Goal: Task Accomplishment & Management: Use online tool/utility

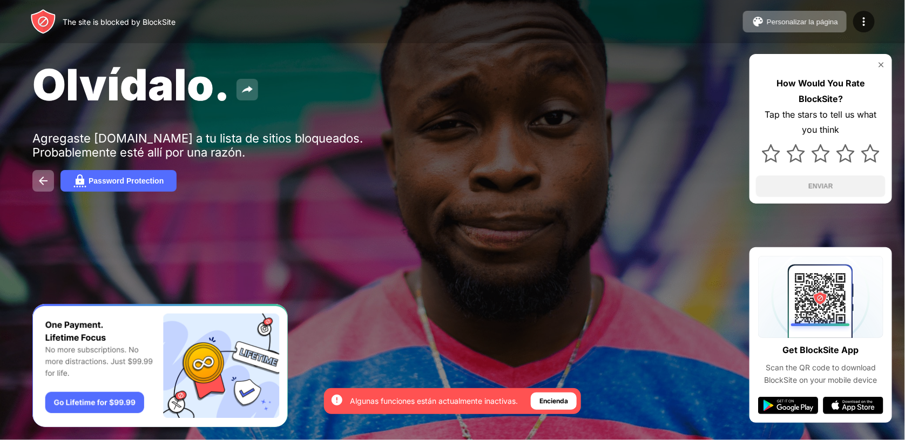
click at [249, 89] on img at bounding box center [247, 89] width 13 height 13
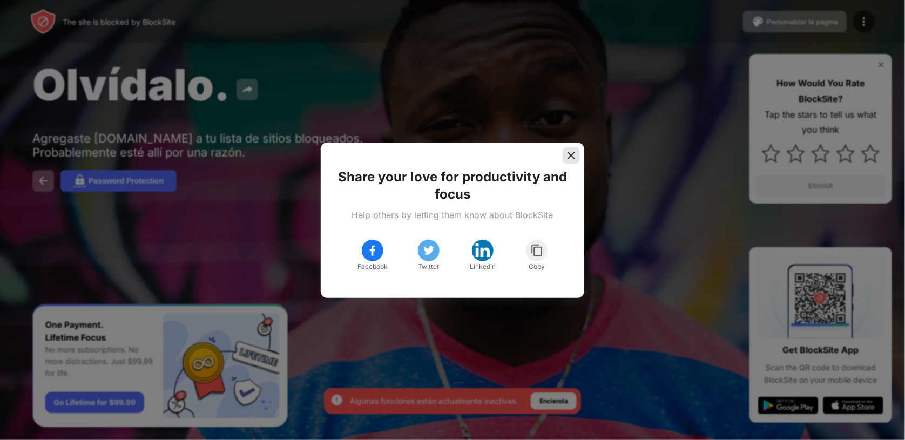
click at [573, 155] on img at bounding box center [571, 155] width 11 height 11
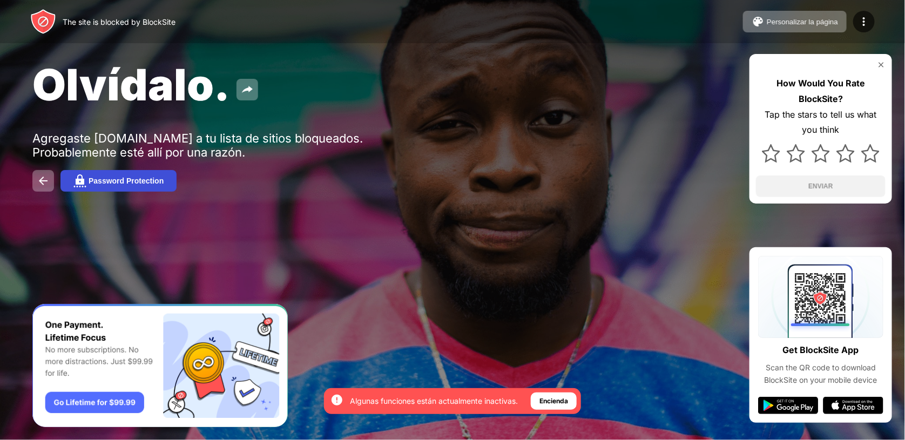
click at [126, 182] on div "Password Protection" at bounding box center [126, 181] width 75 height 9
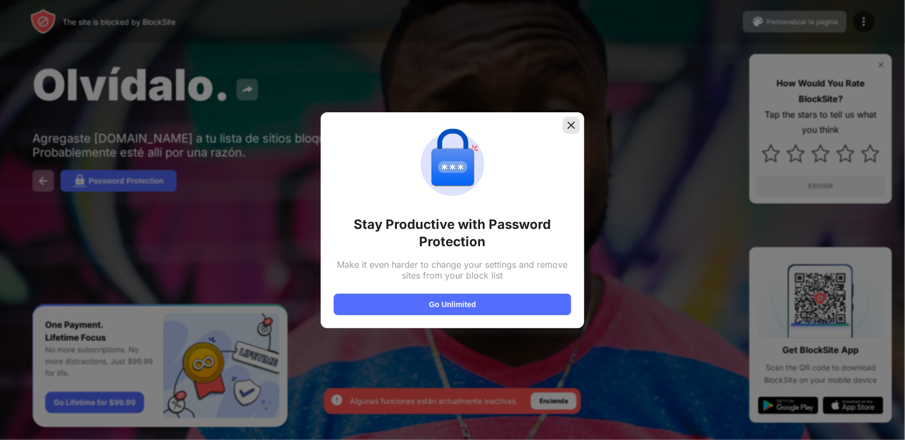
click at [570, 123] on img at bounding box center [571, 125] width 11 height 11
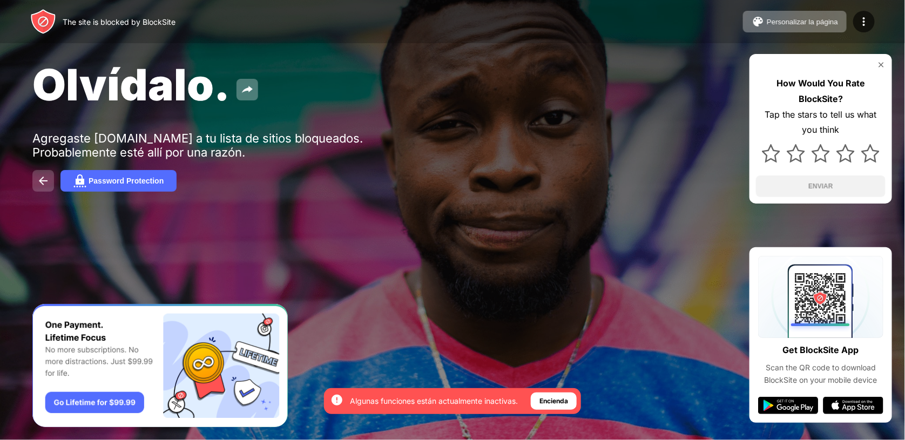
click at [51, 179] on button at bounding box center [43, 181] width 22 height 22
click at [859, 22] on img at bounding box center [863, 21] width 13 height 13
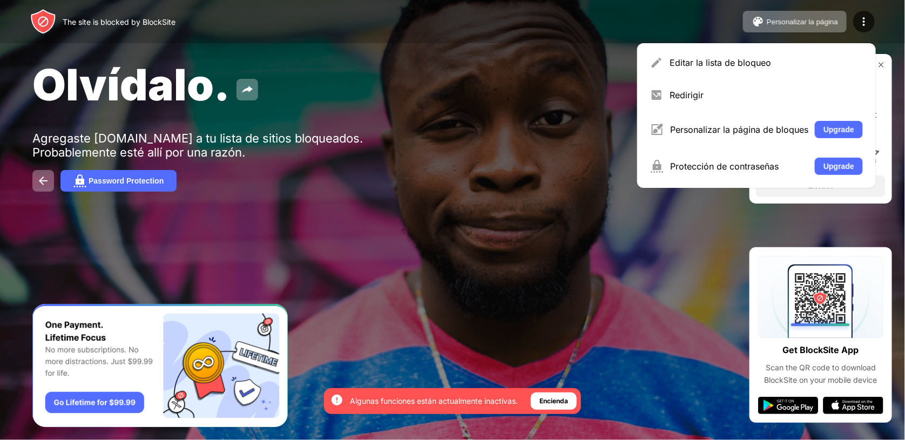
click at [683, 223] on div "Olvídalo. Agregaste [DOMAIN_NAME] a tu lista de sitios bloqueados. Probablement…" at bounding box center [452, 125] width 905 height 250
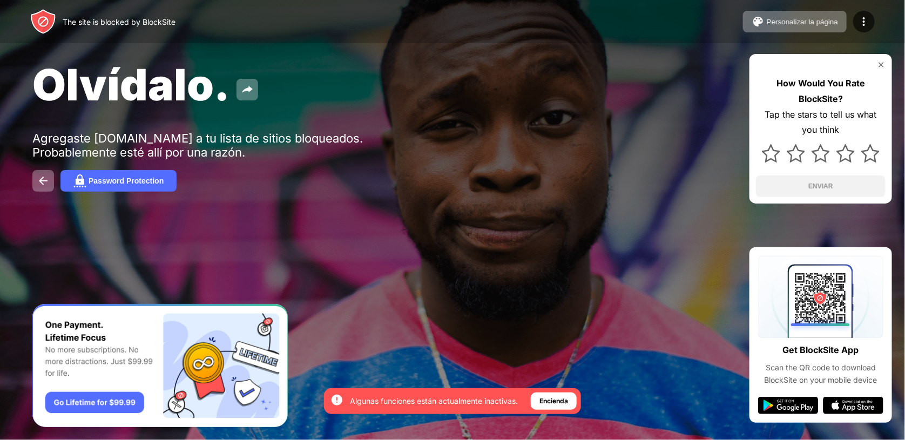
click at [881, 64] on img at bounding box center [881, 64] width 9 height 9
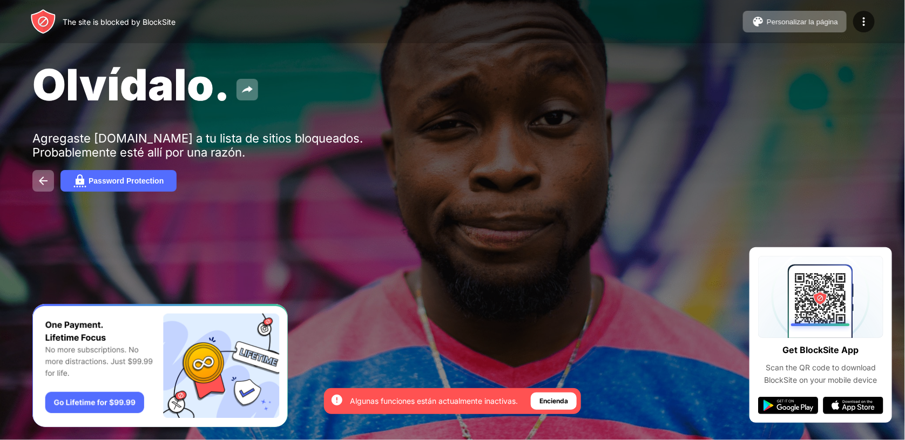
click at [163, 38] on div "The site is blocked by BlockSite Personalizar la página Editar la lista de bloq…" at bounding box center [452, 21] width 905 height 43
click at [160, 97] on span "Olvídalo." at bounding box center [131, 84] width 198 height 52
click at [538, 160] on div "Olvídalo. Agregaste [DOMAIN_NAME] a tu lista de sitios bloqueados. Probablement…" at bounding box center [452, 125] width 905 height 250
click at [41, 185] on img at bounding box center [43, 180] width 13 height 13
click at [45, 185] on img at bounding box center [43, 180] width 13 height 13
